Goal: Entertainment & Leisure: Consume media (video, audio)

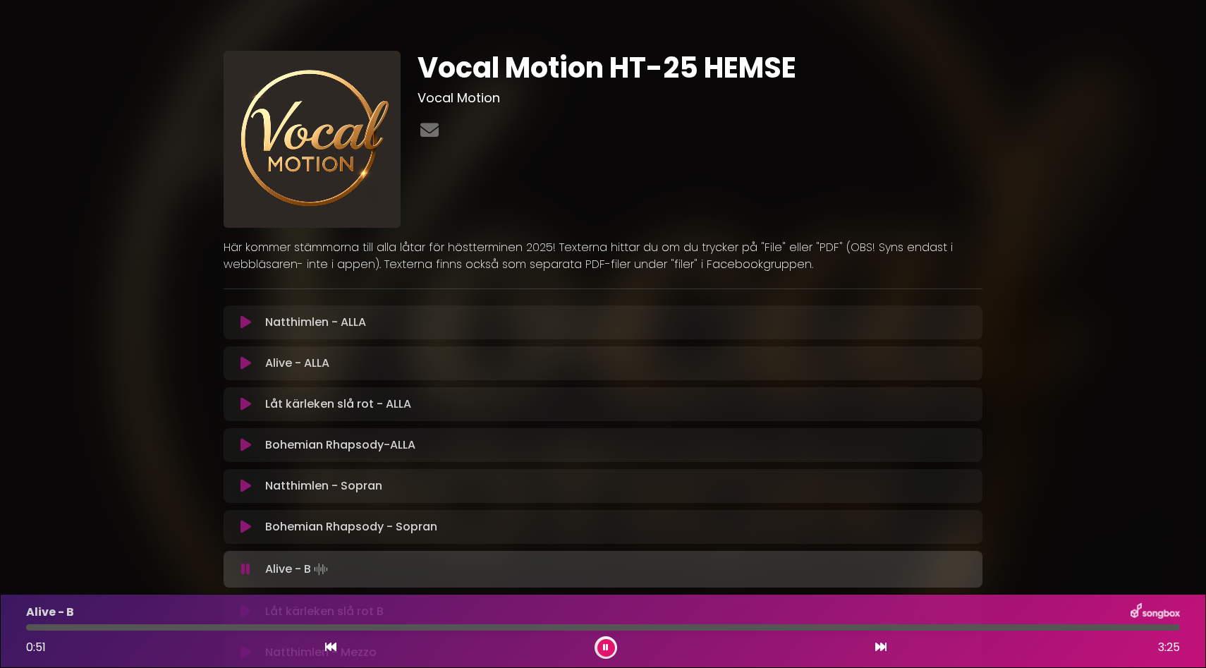
scroll to position [408, 0]
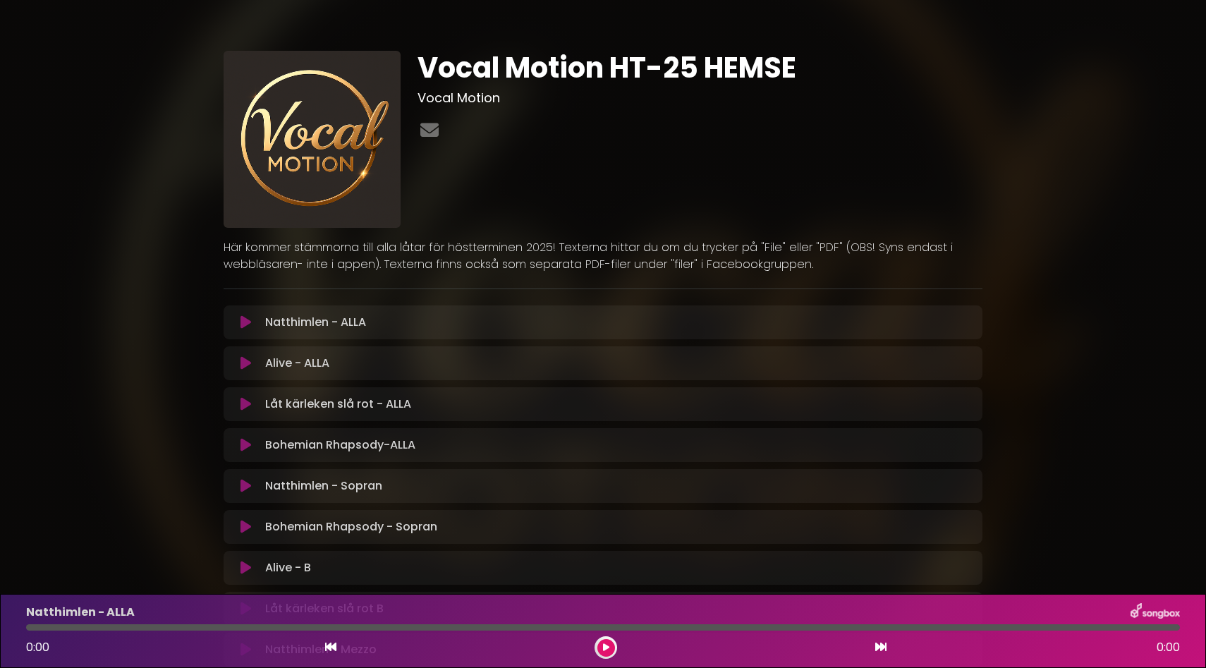
click at [323, 362] on p "Alive - ALLA Loading Track..." at bounding box center [297, 363] width 64 height 17
click at [245, 361] on icon at bounding box center [245, 363] width 11 height 14
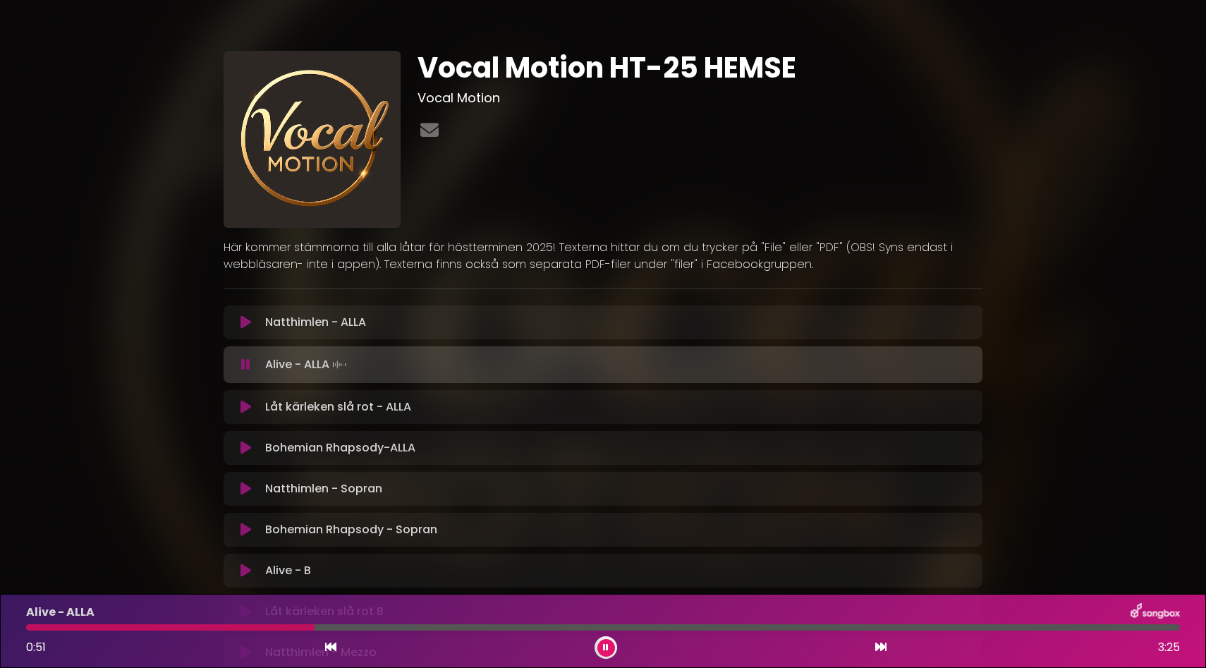
click at [248, 570] on icon at bounding box center [245, 570] width 11 height 14
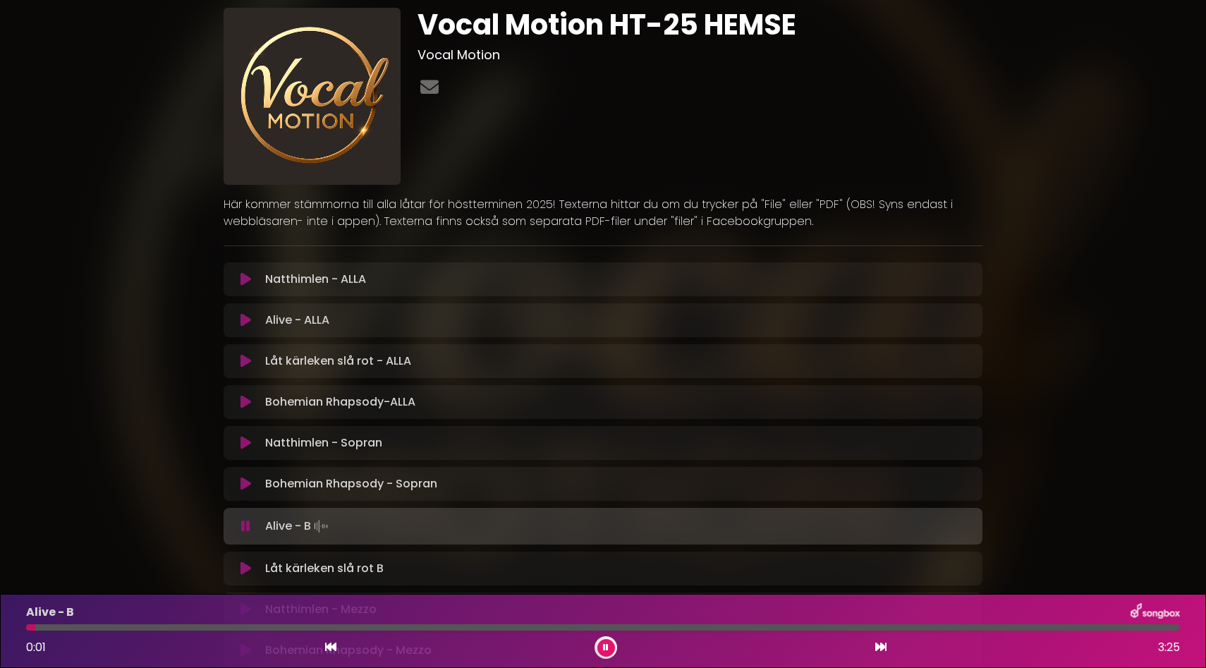
scroll to position [48, 0]
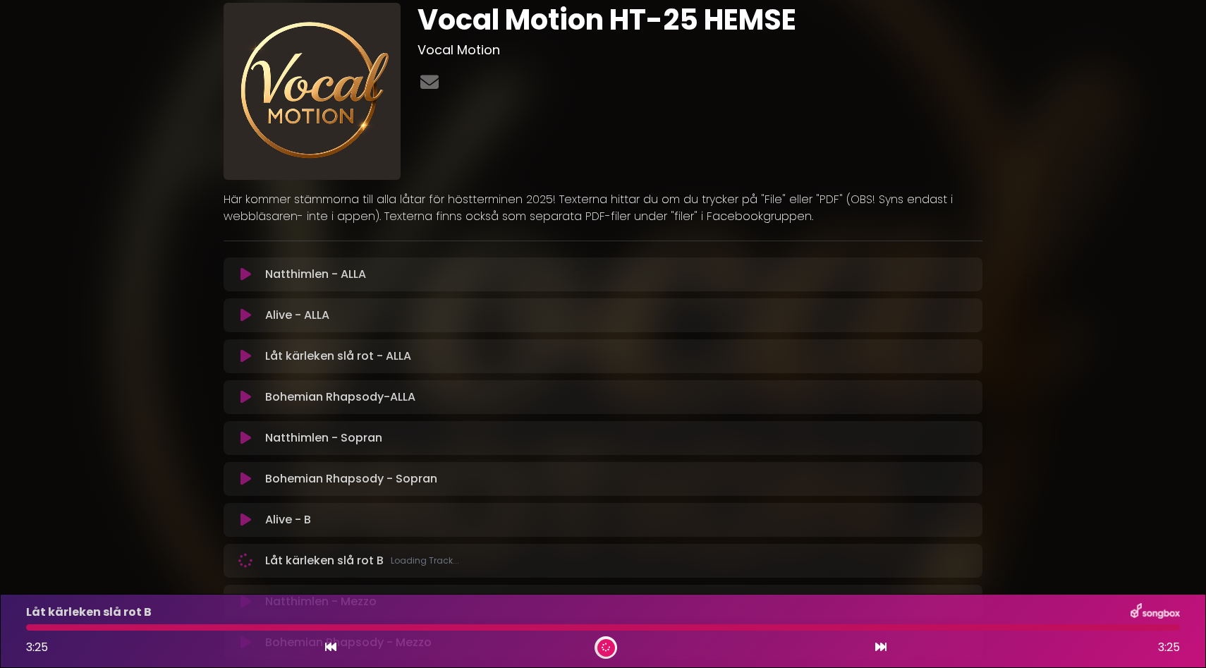
click at [925, 631] on div "Låt kärleken slå rot B 3:25 3:25" at bounding box center [603, 631] width 1171 height 56
drag, startPoint x: 1153, startPoint y: 628, endPoint x: 1106, endPoint y: 630, distance: 46.6
click at [1108, 629] on div at bounding box center [603, 627] width 1154 height 6
click at [1047, 629] on div at bounding box center [603, 627] width 1154 height 6
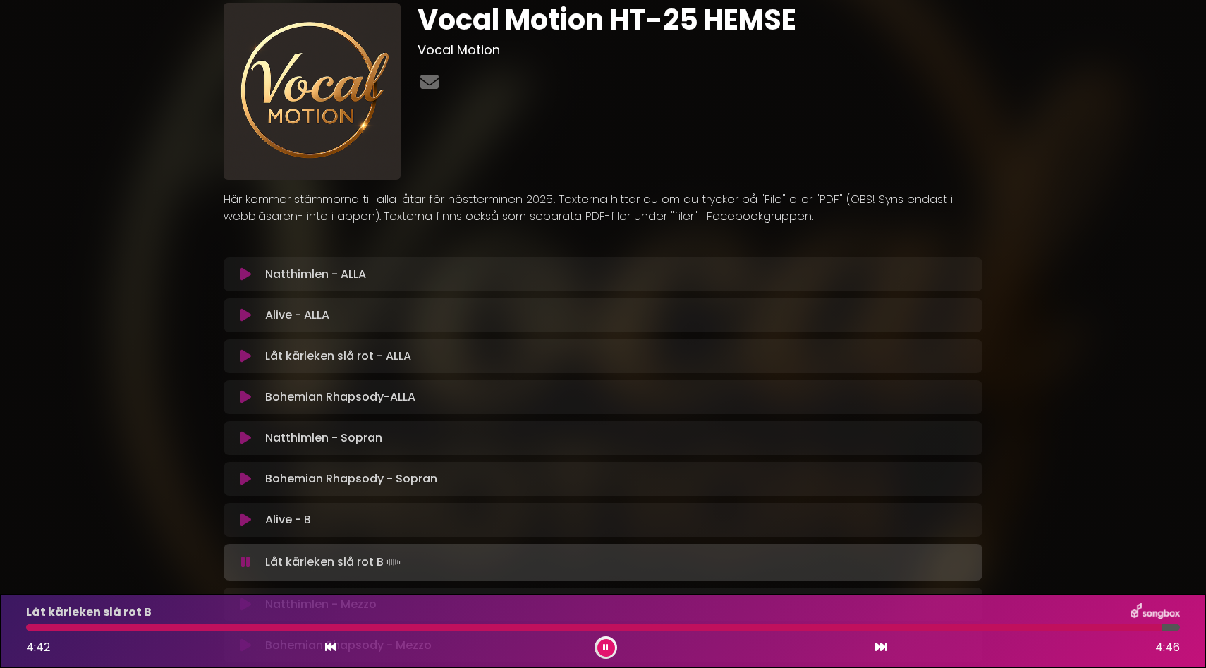
click at [287, 523] on p "Alive - B Loading Track..." at bounding box center [288, 519] width 46 height 17
